Goal: Complete application form

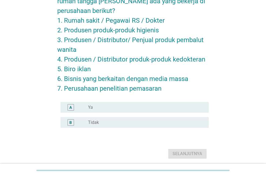
scroll to position [43, 0]
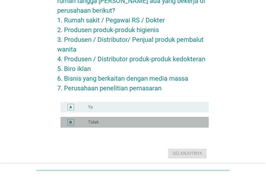
click at [140, 121] on div "radio_button_unchecked Tidak" at bounding box center [144, 122] width 112 height 5
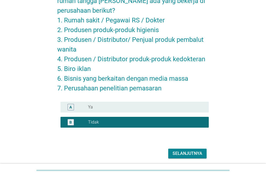
click at [181, 154] on div "Selanjutnya" at bounding box center [188, 153] width 30 height 6
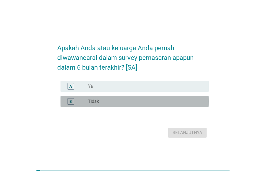
click at [135, 96] on div "B radio_button_unchecked Tidak" at bounding box center [135, 101] width 148 height 11
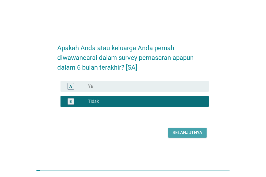
click at [184, 129] on button "Selanjutnya" at bounding box center [187, 133] width 38 height 10
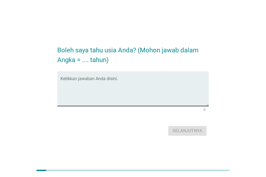
click at [103, 75] on div "Ketikkan jawaban Anda disini." at bounding box center [135, 88] width 148 height 35
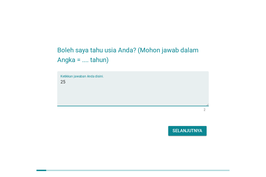
type textarea "25"
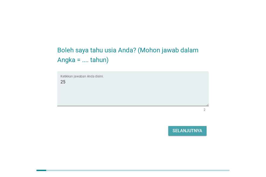
click at [170, 131] on button "Selanjutnya" at bounding box center [187, 131] width 38 height 10
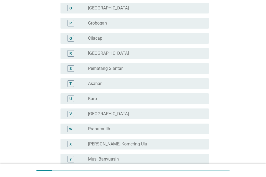
scroll to position [258, 0]
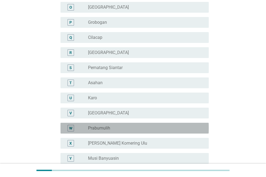
click at [167, 123] on div "W radio_button_unchecked Prabumulih" at bounding box center [135, 128] width 148 height 11
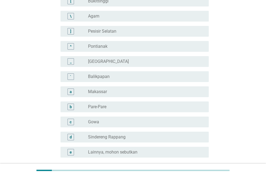
scroll to position [496, 0]
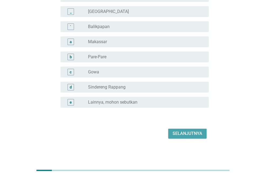
click at [185, 131] on div "Selanjutnya" at bounding box center [188, 134] width 30 height 6
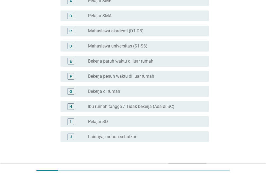
scroll to position [62, 0]
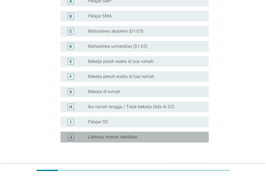
click at [183, 138] on div "radio_button_unchecked Lainnya, mohon sebutkan" at bounding box center [144, 137] width 112 height 5
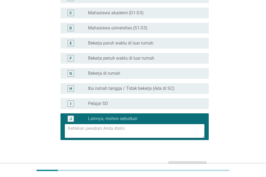
scroll to position [81, 0]
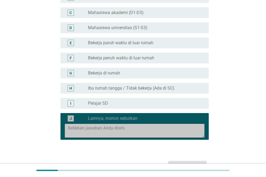
click at [157, 129] on textarea at bounding box center [136, 131] width 136 height 14
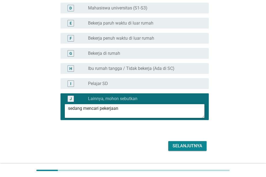
scroll to position [113, 0]
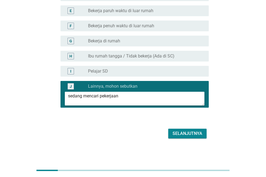
type textarea "sedang mencari pekerjaan"
click at [179, 136] on div "Selanjutnya" at bounding box center [188, 134] width 30 height 6
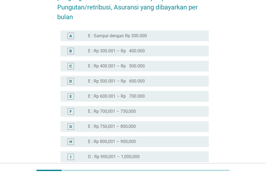
scroll to position [232, 0]
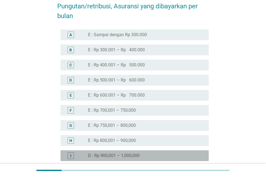
click at [179, 156] on div "radio_button_unchecked D : Rp 900,001 – 1,000,000" at bounding box center [144, 155] width 112 height 5
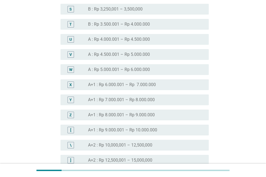
scroll to position [619, 0]
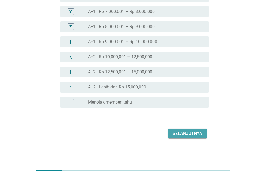
click at [189, 132] on div "Selanjutnya" at bounding box center [188, 134] width 30 height 6
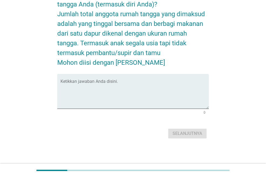
scroll to position [0, 0]
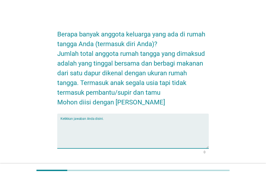
click at [156, 127] on textarea "Ketikkan jawaban Anda disini." at bounding box center [135, 134] width 148 height 28
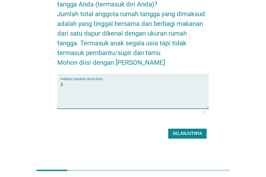
type textarea "3"
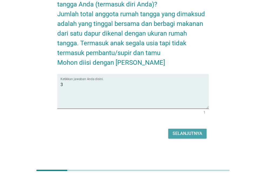
click at [185, 133] on div "Selanjutnya" at bounding box center [188, 134] width 30 height 6
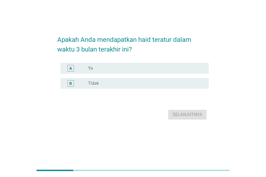
scroll to position [0, 0]
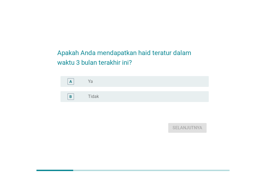
click at [140, 81] on div "radio_button_unchecked Ya" at bounding box center [144, 81] width 112 height 5
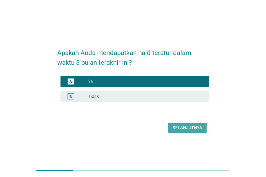
click at [195, 126] on div "Selanjutnya" at bounding box center [188, 128] width 30 height 6
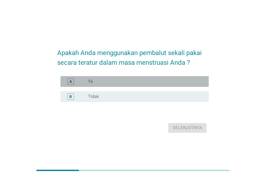
click at [148, 77] on div "A radio_button_unchecked Ya" at bounding box center [135, 81] width 148 height 11
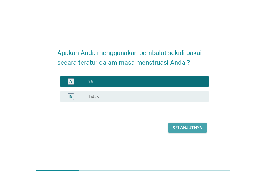
click at [191, 130] on div "Selanjutnya" at bounding box center [188, 128] width 30 height 6
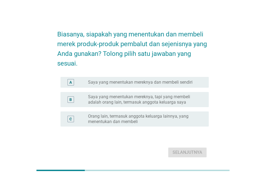
click at [179, 84] on label "Saya yang menentukan mereknya dan membeli sendiri" at bounding box center [140, 82] width 105 height 5
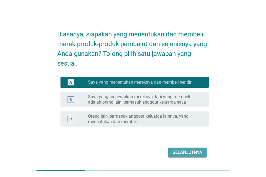
click at [191, 152] on div "Selanjutnya" at bounding box center [188, 152] width 30 height 6
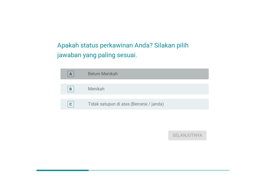
click at [170, 78] on div "A radio_button_unchecked Belum Menikah" at bounding box center [135, 74] width 148 height 11
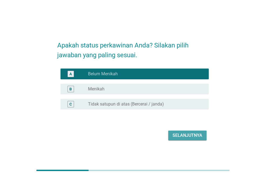
click at [177, 133] on div "Selanjutnya" at bounding box center [188, 135] width 30 height 6
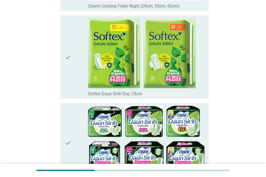
scroll to position [1426, 0]
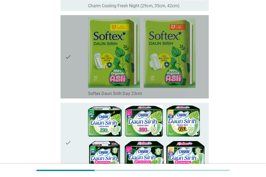
click at [67, 60] on icon "check" at bounding box center [68, 56] width 6 height 79
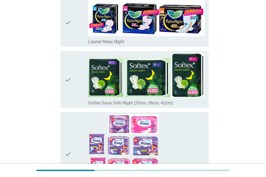
scroll to position [1827, 0]
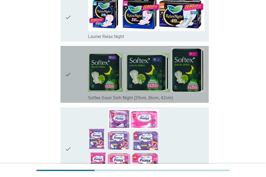
click at [68, 68] on icon "check" at bounding box center [68, 74] width 6 height 53
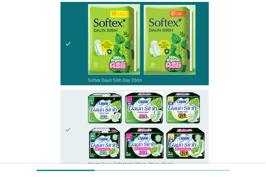
scroll to position [1439, 0]
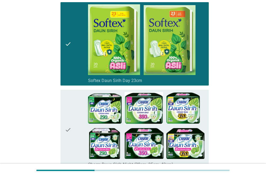
drag, startPoint x: 68, startPoint y: 68, endPoint x: 65, endPoint y: 58, distance: 10.2
click at [65, 58] on icon "check" at bounding box center [68, 43] width 6 height 79
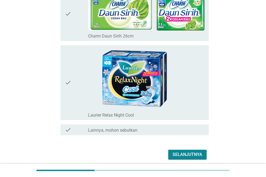
scroll to position [2056, 0]
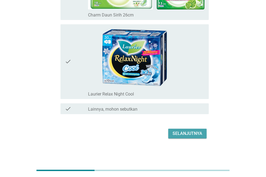
click at [174, 136] on div "Selanjutnya" at bounding box center [188, 134] width 30 height 6
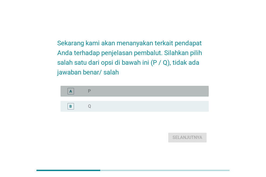
click at [143, 91] on div "radio_button_unchecked P" at bounding box center [144, 91] width 112 height 5
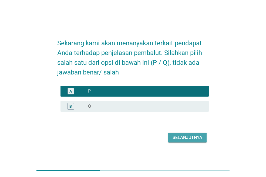
click at [187, 136] on div "Selanjutnya" at bounding box center [188, 138] width 30 height 6
